Goal: Information Seeking & Learning: Learn about a topic

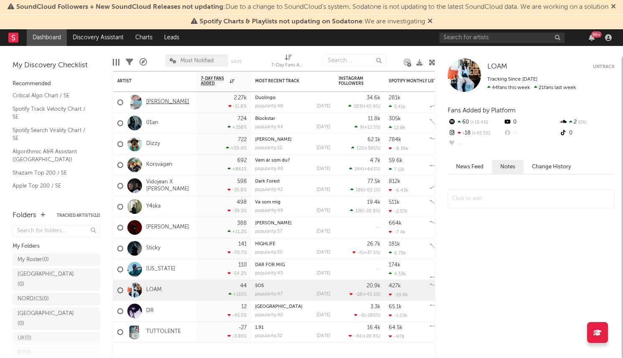
click at [157, 106] on link "[PERSON_NAME]" at bounding box center [167, 102] width 43 height 7
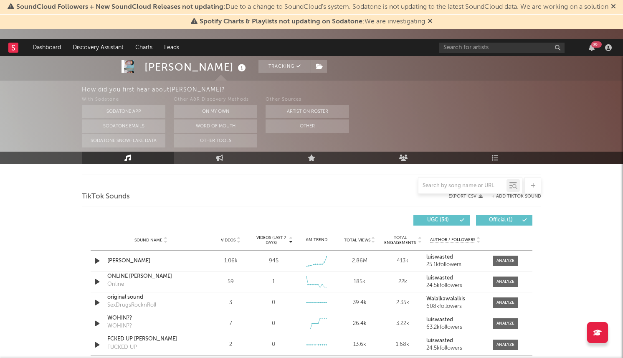
scroll to position [528, 0]
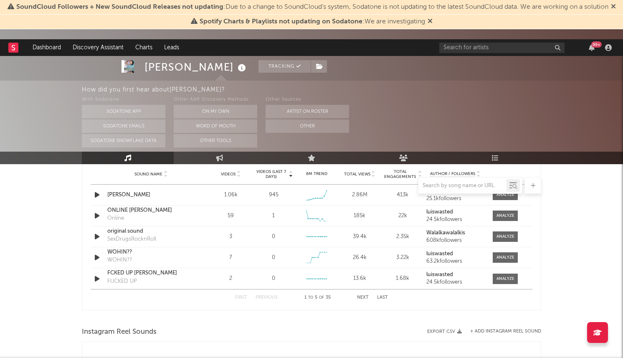
select select "6m"
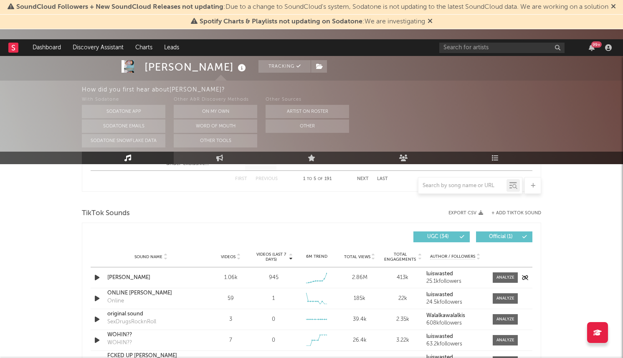
click at [99, 274] on icon "button" at bounding box center [97, 277] width 9 height 10
